Goal: Navigation & Orientation: Understand site structure

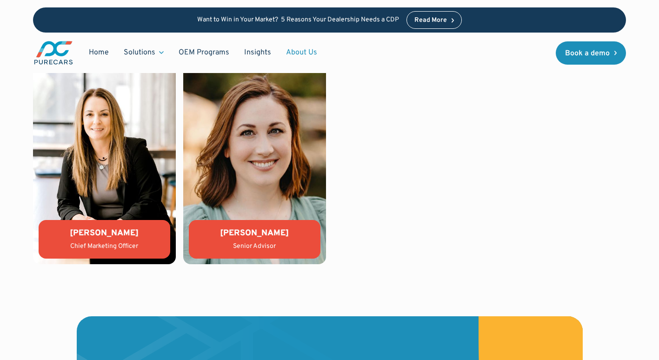
click at [16, 63] on div "Want to Win in Your Market? 5 Reasons Your Dealership Needs a CDP Read More Hom…" at bounding box center [329, 36] width 659 height 73
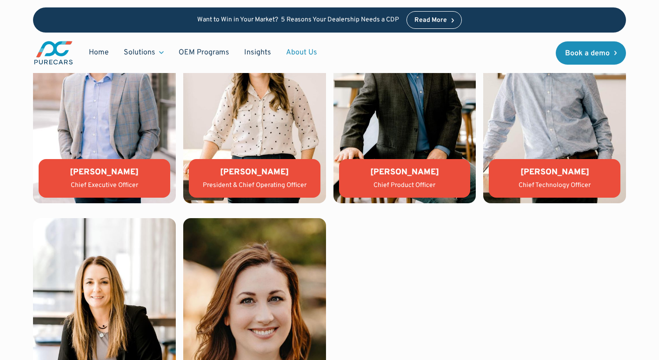
scroll to position [1889, 0]
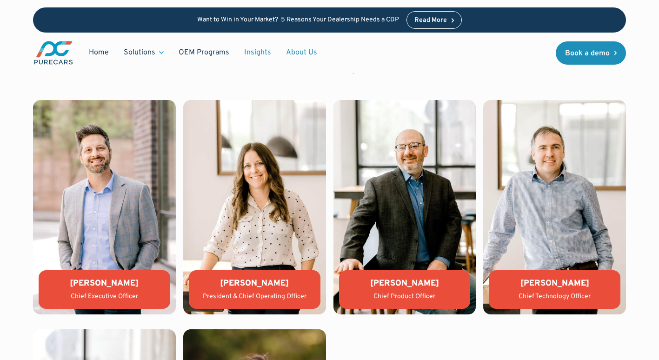
click at [251, 51] on link "Insights" at bounding box center [258, 53] width 42 height 18
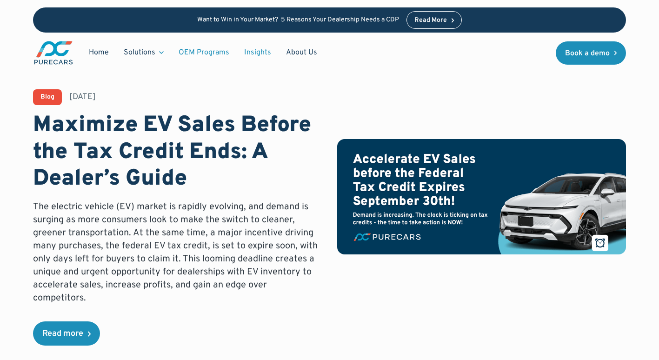
click at [203, 51] on link "OEM Programs" at bounding box center [204, 53] width 66 height 18
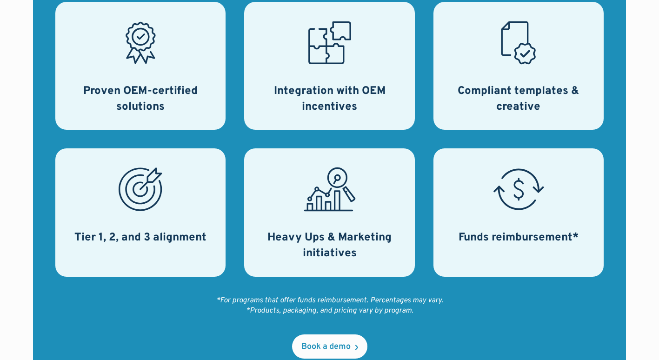
scroll to position [465, 0]
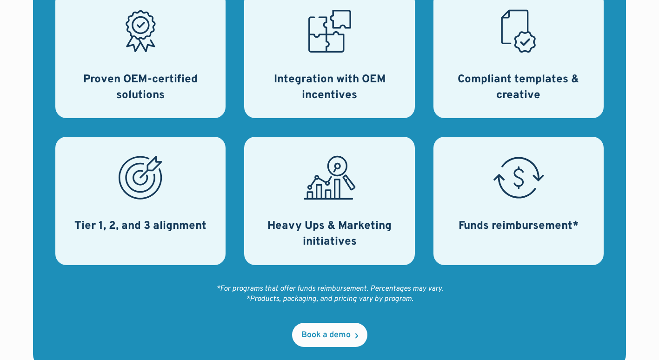
click at [190, 61] on div "Proven OEM-certified solutions" at bounding box center [140, 54] width 170 height 128
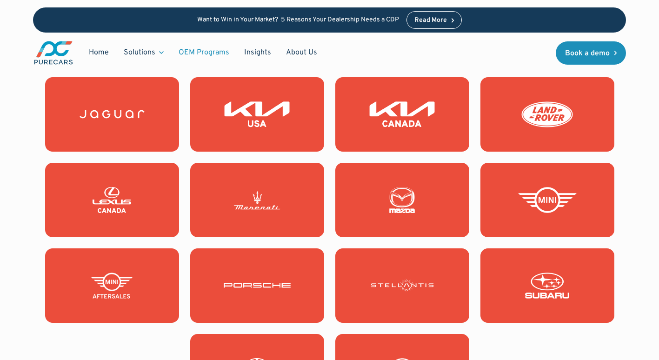
scroll to position [1023, 0]
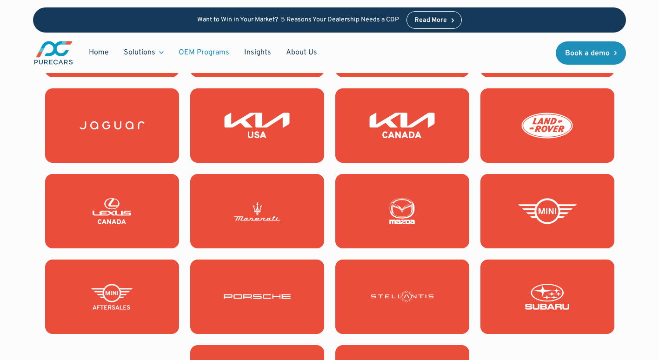
click at [226, 216] on img at bounding box center [257, 211] width 67 height 26
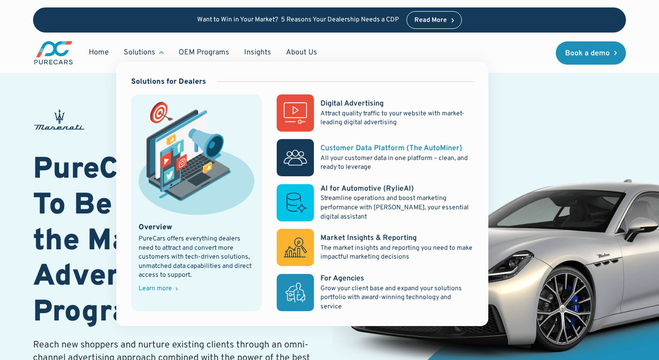
click at [377, 146] on div "Customer Data Platform (The AutoMiner)" at bounding box center [391, 148] width 142 height 10
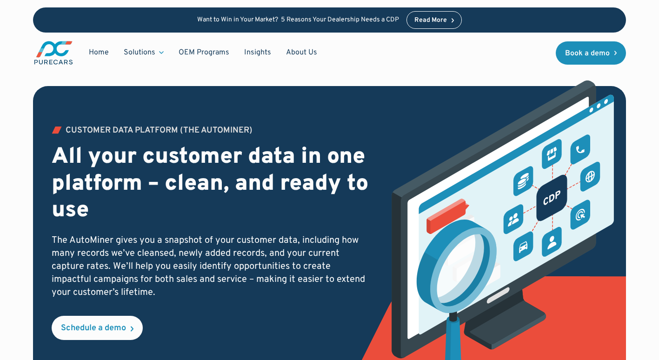
scroll to position [139, 0]
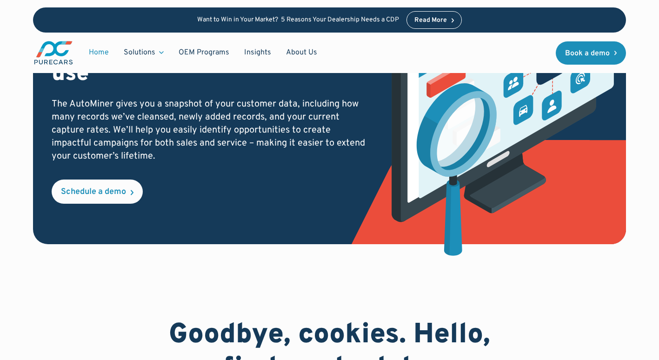
click at [101, 51] on link "Home" at bounding box center [98, 53] width 35 height 18
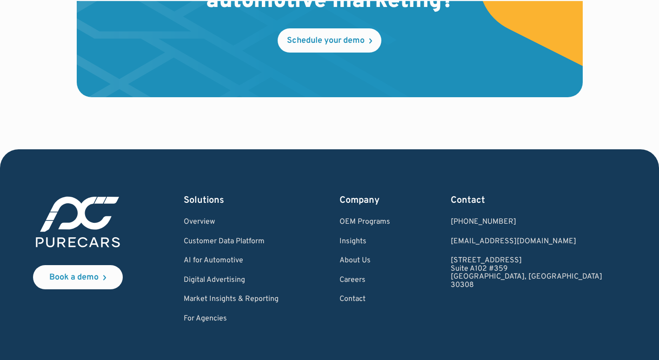
scroll to position [2790, 0]
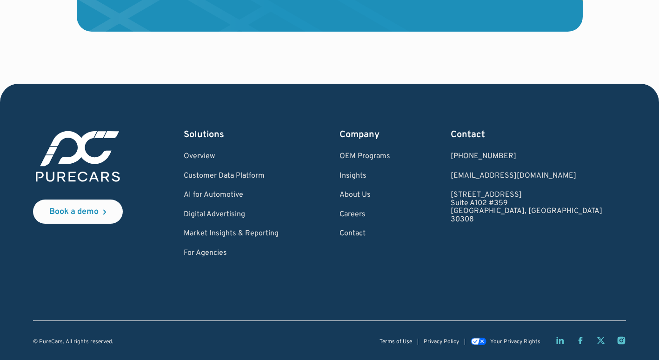
click at [390, 340] on link "Terms of Use" at bounding box center [395, 342] width 33 height 6
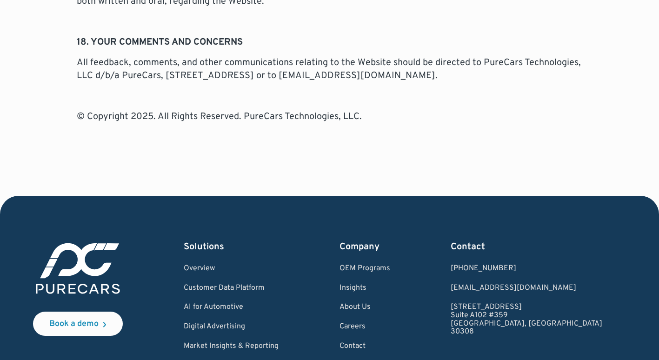
scroll to position [3162, 0]
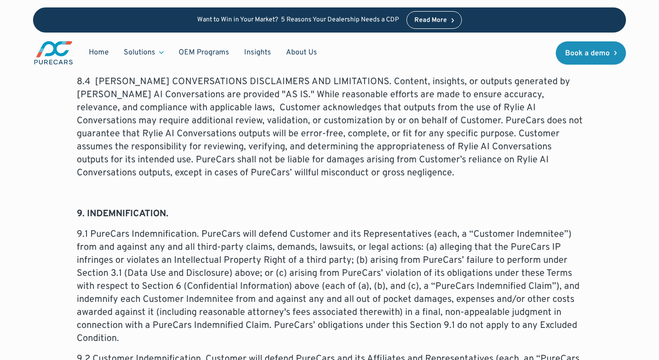
scroll to position [3115, 0]
